Goal: Transaction & Acquisition: Book appointment/travel/reservation

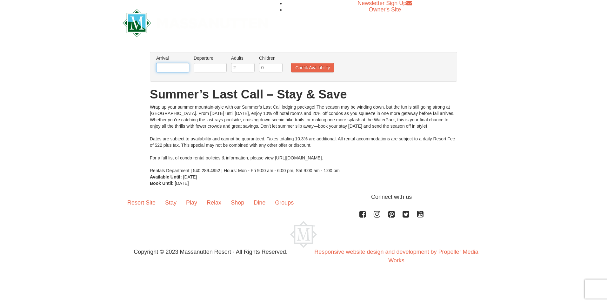
click at [178, 66] on input "text" at bounding box center [172, 68] width 33 height 10
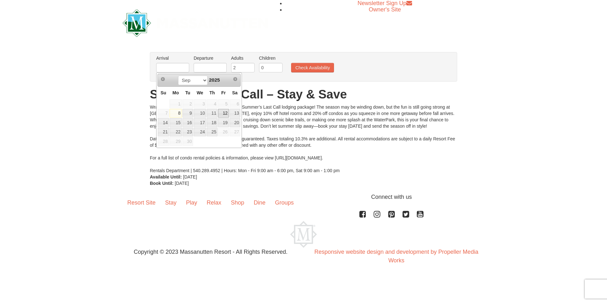
click at [226, 114] on link "12" at bounding box center [223, 113] width 11 height 9
type input "[DATE]"
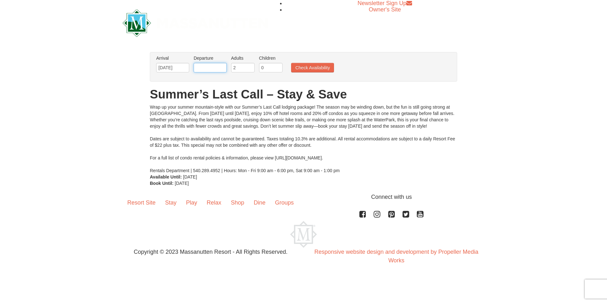
click at [208, 71] on input "text" at bounding box center [210, 68] width 33 height 10
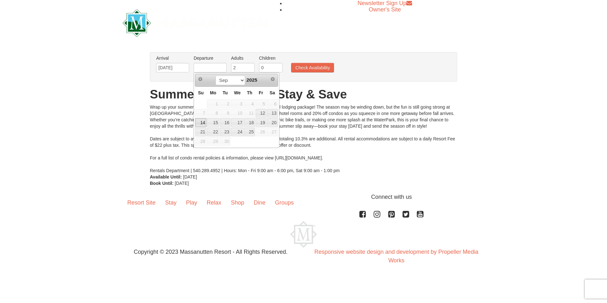
click at [202, 123] on link "14" at bounding box center [200, 122] width 11 height 9
type input "09/14/2025"
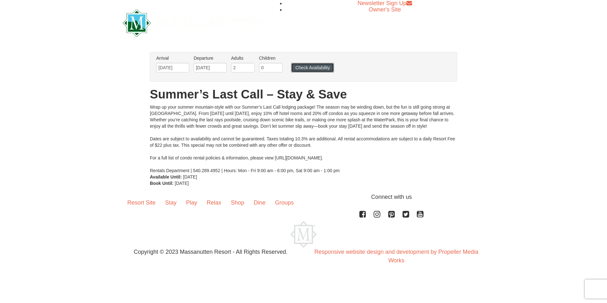
click at [313, 68] on button "Check Availability" at bounding box center [312, 68] width 43 height 10
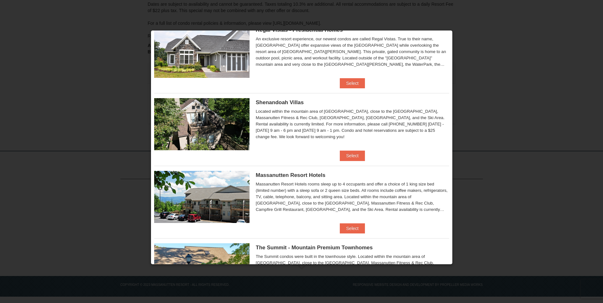
scroll to position [127, 0]
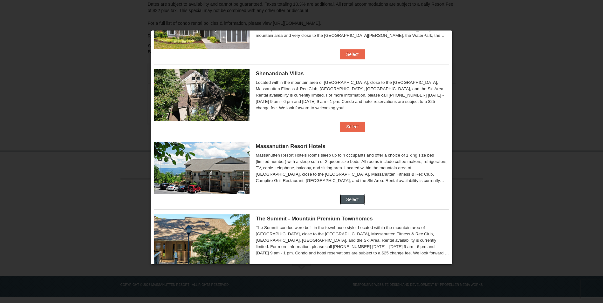
click at [346, 199] on button "Select" at bounding box center [352, 199] width 25 height 10
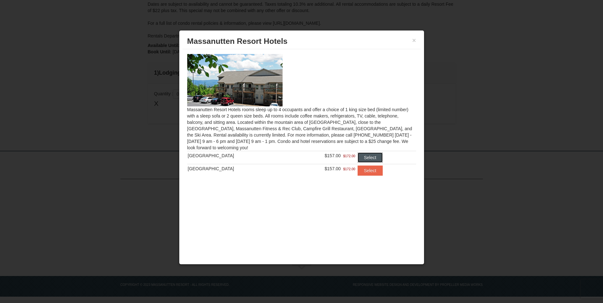
click at [365, 158] on button "Select" at bounding box center [369, 157] width 25 height 10
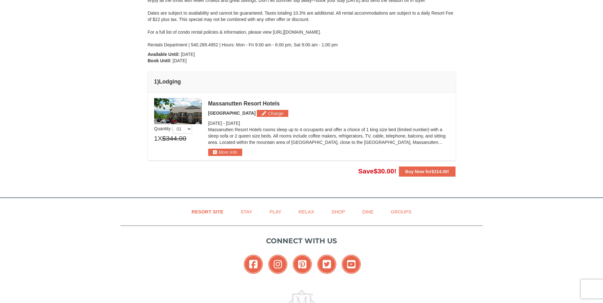
scroll to position [87, 0]
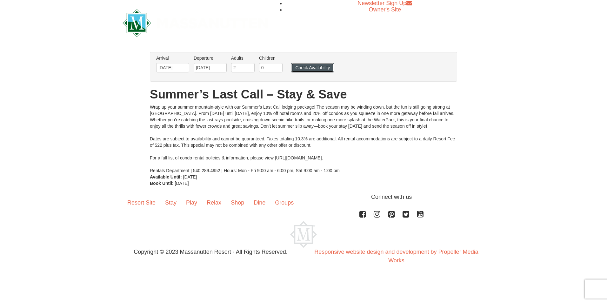
click at [309, 69] on button "Check Availability" at bounding box center [312, 68] width 43 height 10
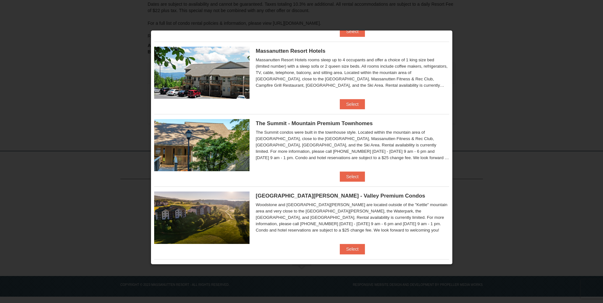
scroll to position [286, 0]
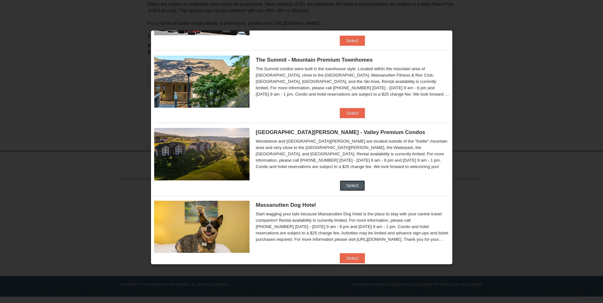
click at [346, 185] on button "Select" at bounding box center [352, 185] width 25 height 10
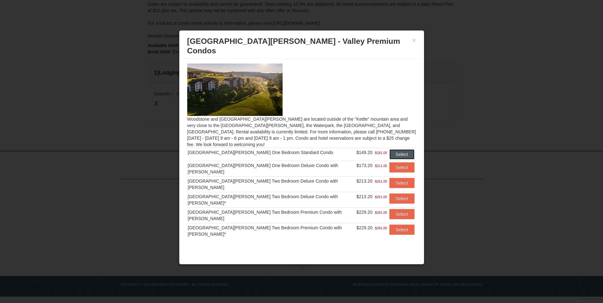
click at [392, 149] on button "Select" at bounding box center [401, 154] width 25 height 10
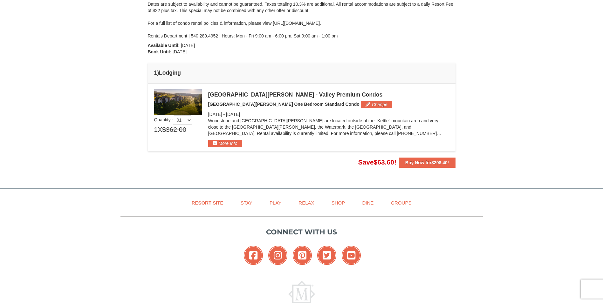
scroll to position [0, 0]
click at [416, 161] on strong "Buy Now for $298.40 !" at bounding box center [427, 162] width 44 height 5
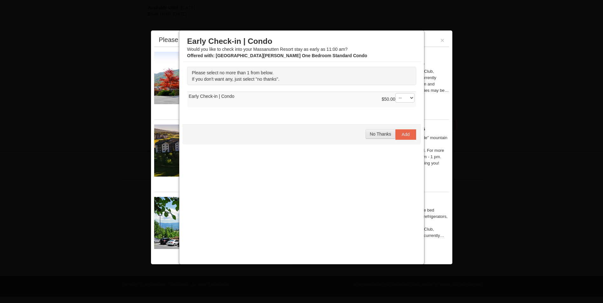
click at [378, 133] on span "No Thanks" at bounding box center [379, 134] width 21 height 5
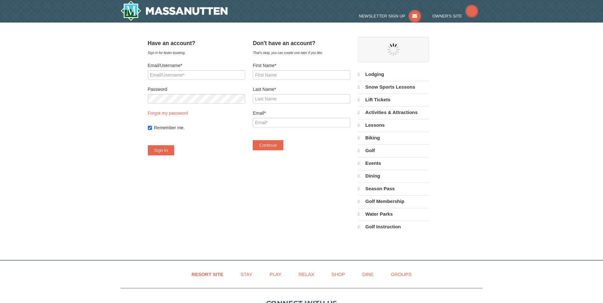
select select "9"
